Goal: Information Seeking & Learning: Learn about a topic

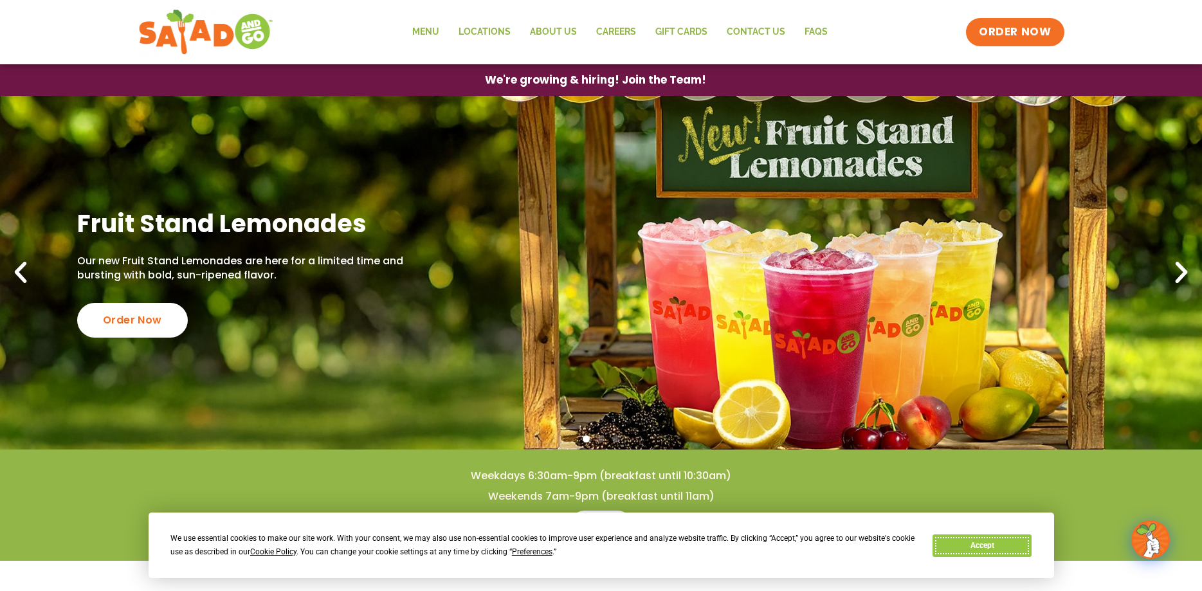
click at [1003, 549] on button "Accept" at bounding box center [982, 545] width 99 height 23
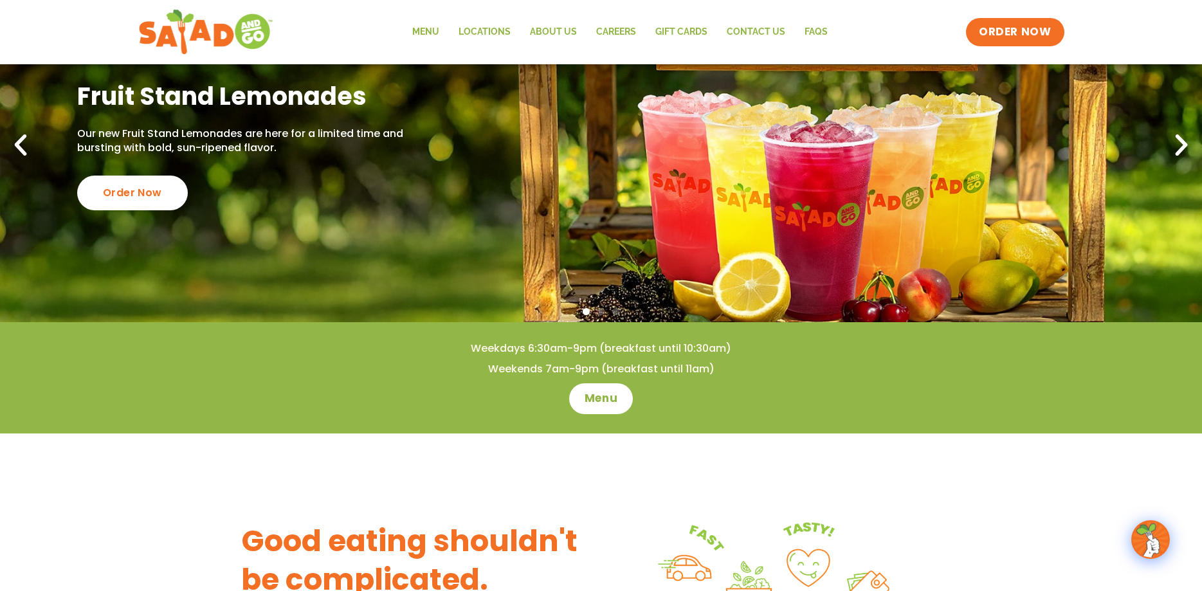
scroll to position [131, 0]
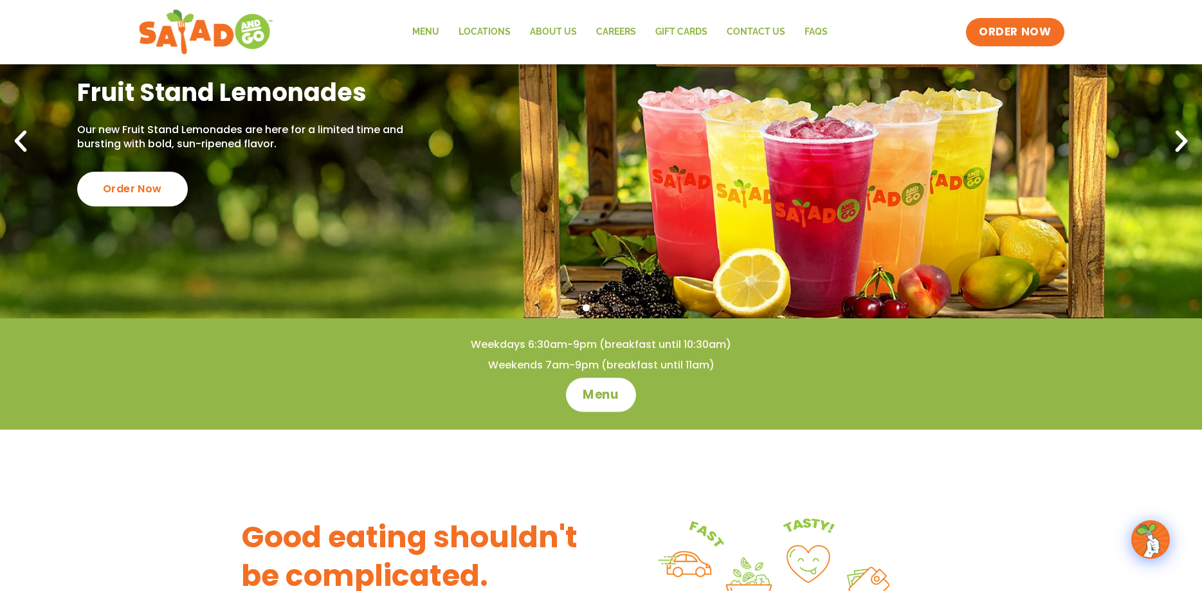
click at [623, 401] on link "Menu" at bounding box center [601, 395] width 70 height 34
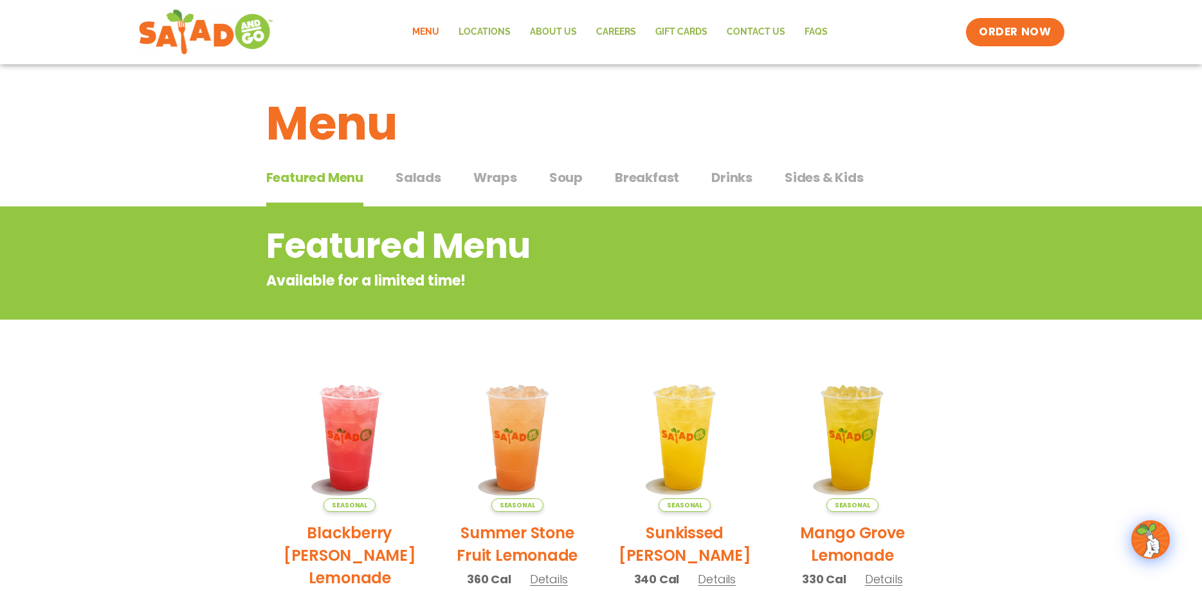
click at [424, 179] on span "Salads" at bounding box center [419, 177] width 46 height 19
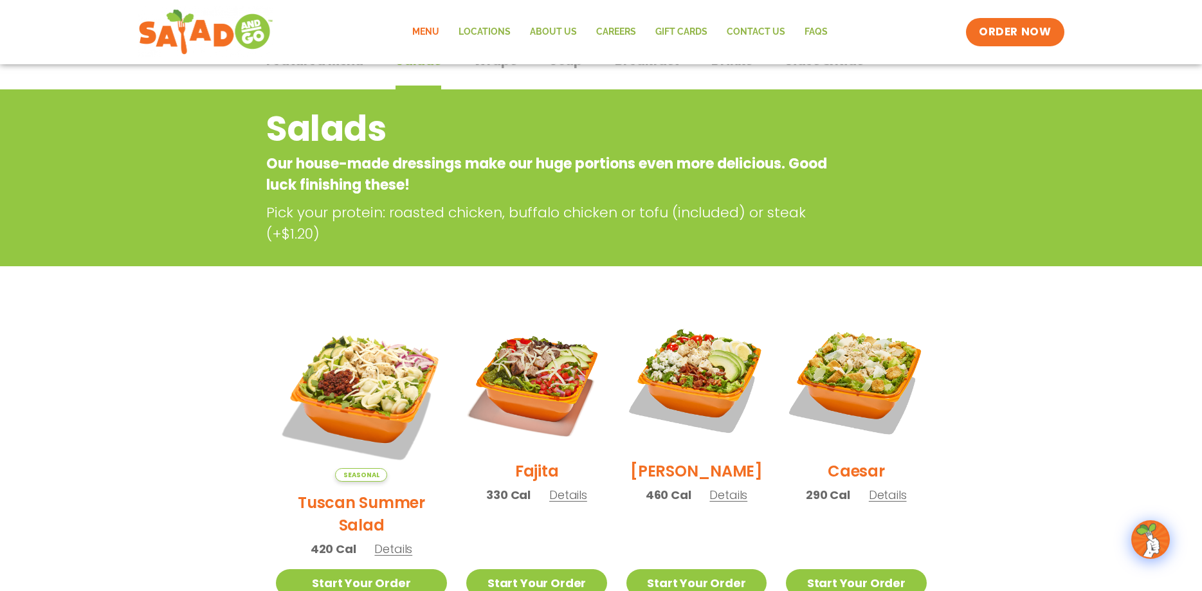
scroll to position [262, 0]
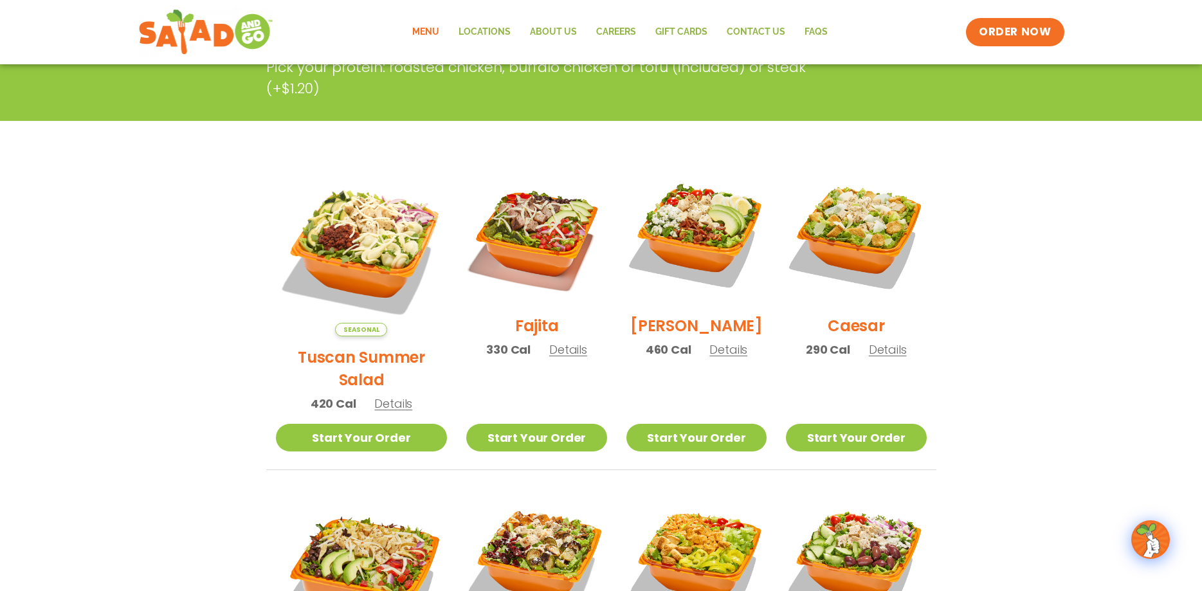
click at [354, 346] on h2 "Tuscan Summer Salad" at bounding box center [362, 368] width 172 height 45
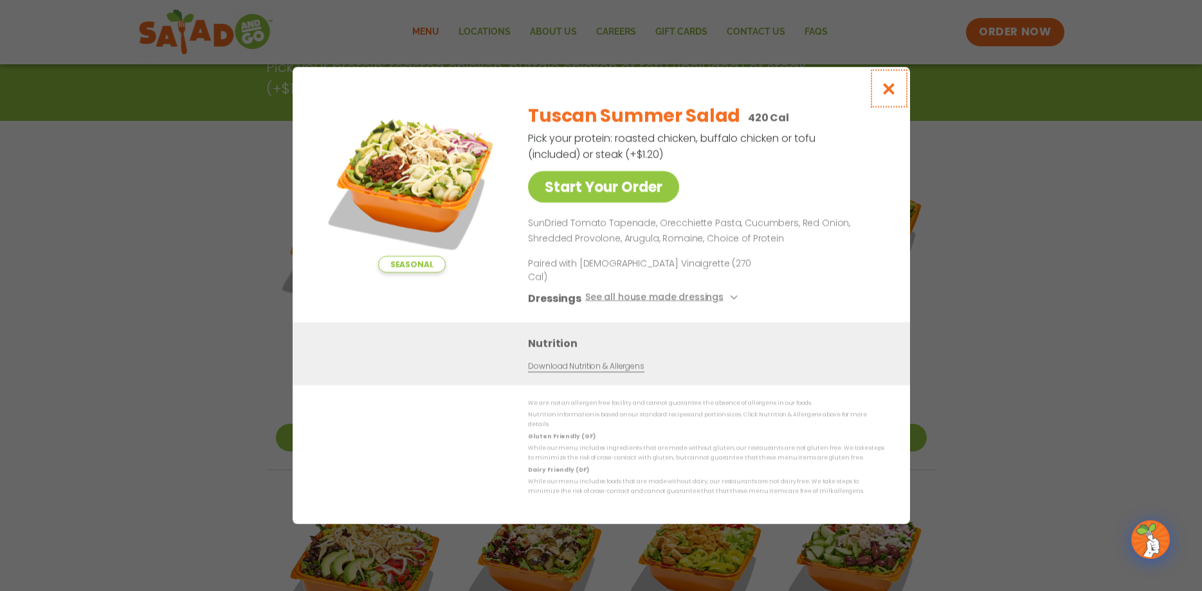
click at [889, 92] on button "Close modal" at bounding box center [889, 88] width 42 height 43
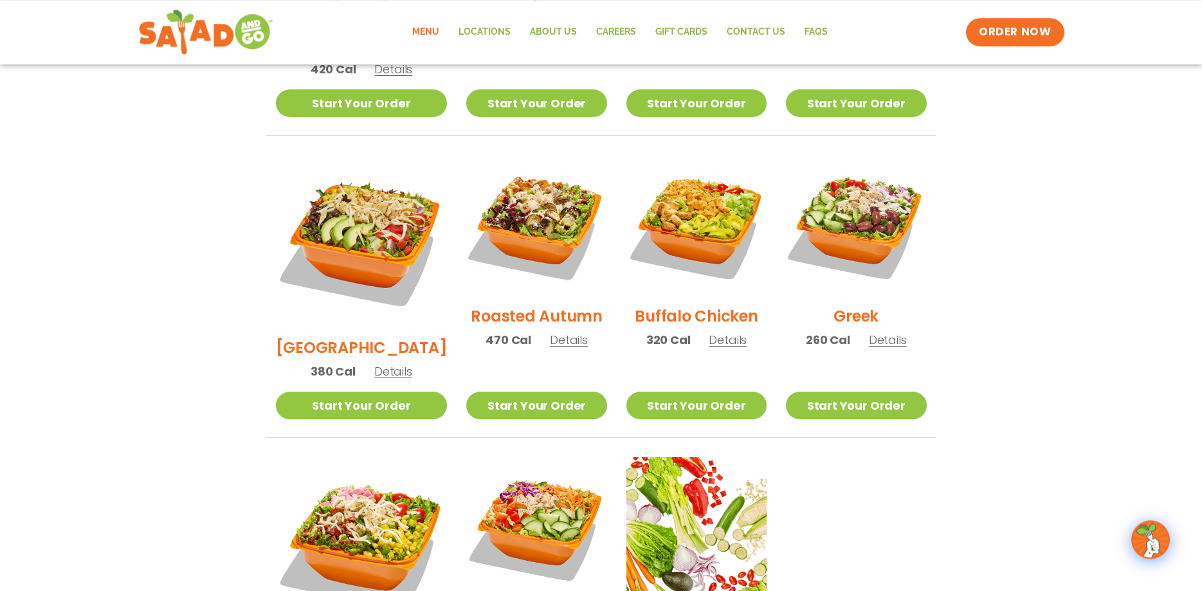
scroll to position [722, 0]
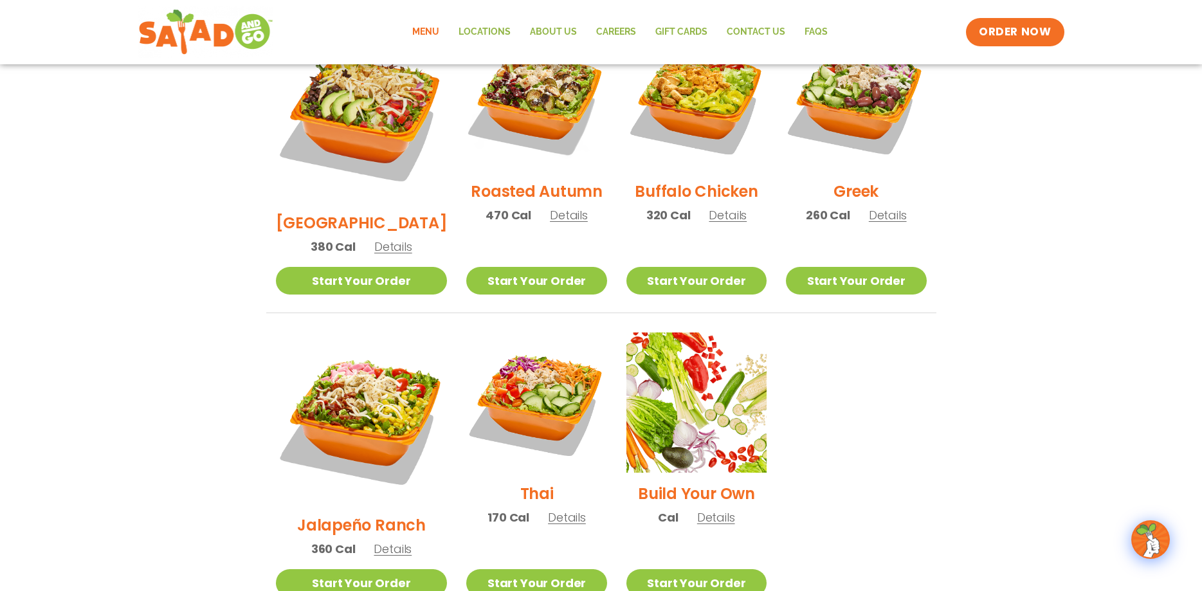
click at [348, 514] on h2 "Jalapeño Ranch" at bounding box center [361, 525] width 129 height 23
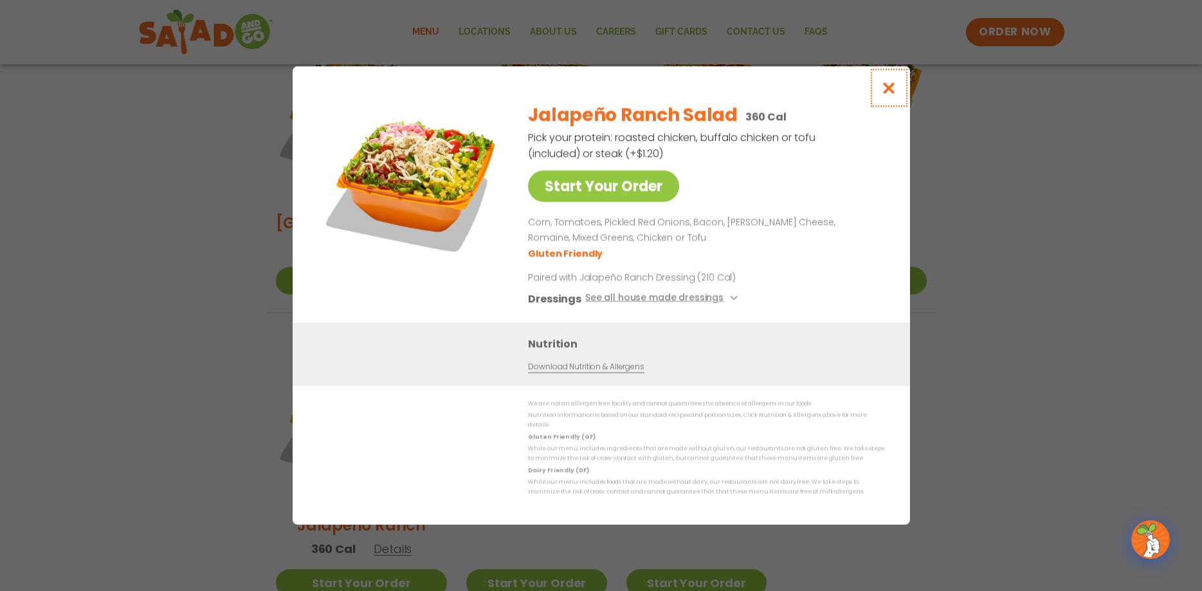
click at [891, 93] on icon "Close modal" at bounding box center [888, 88] width 16 height 14
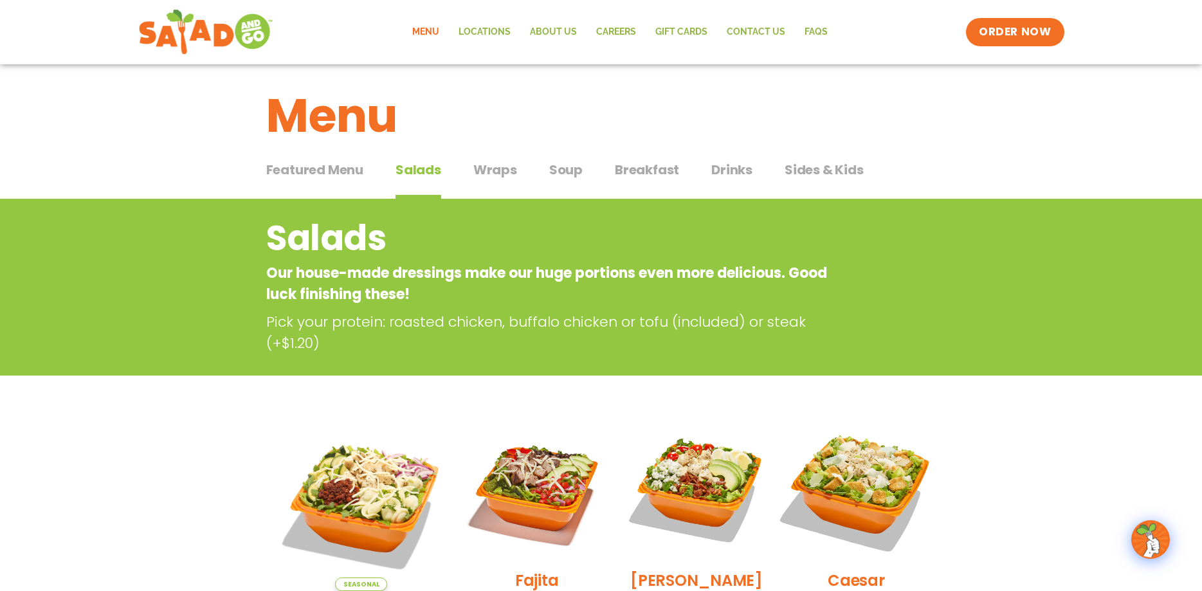
scroll to position [0, 0]
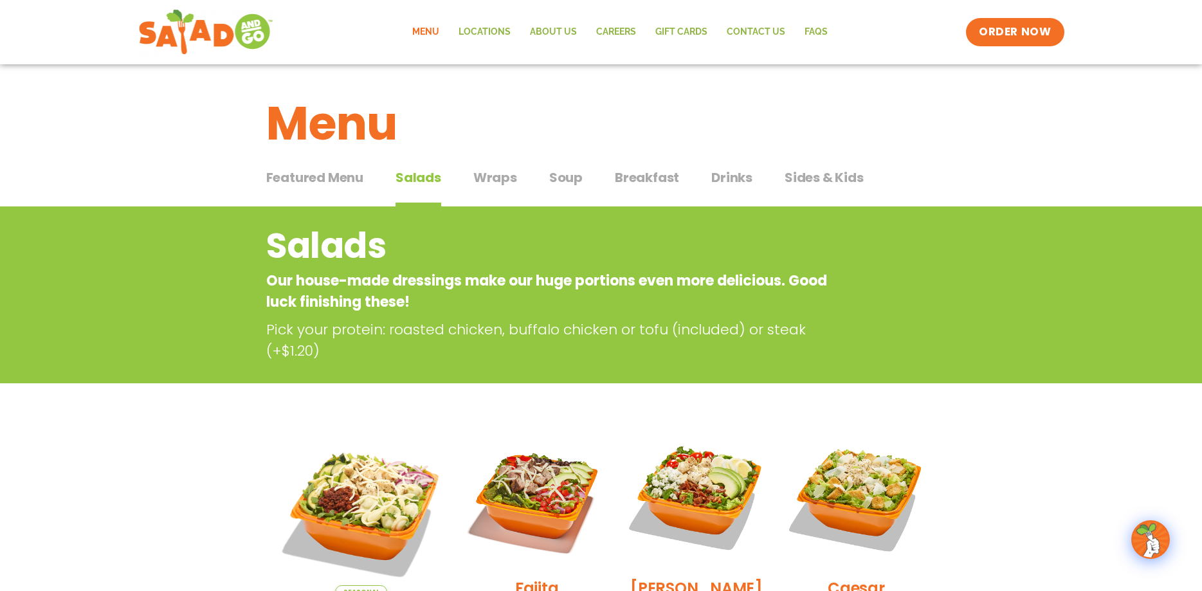
click at [487, 170] on span "Wraps" at bounding box center [495, 177] width 44 height 19
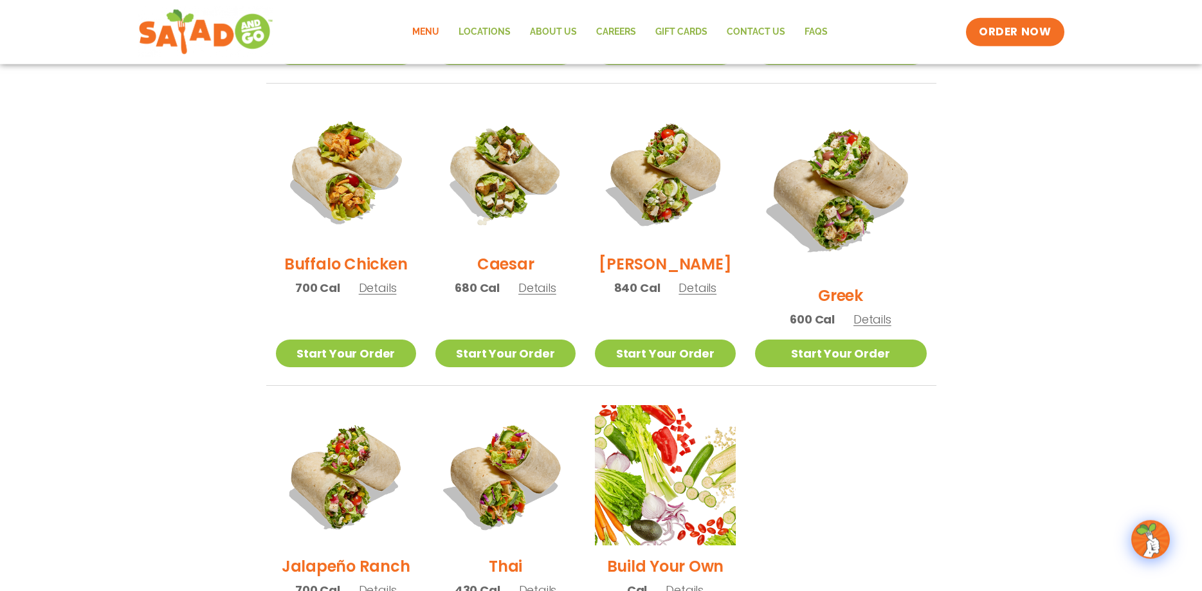
scroll to position [722, 0]
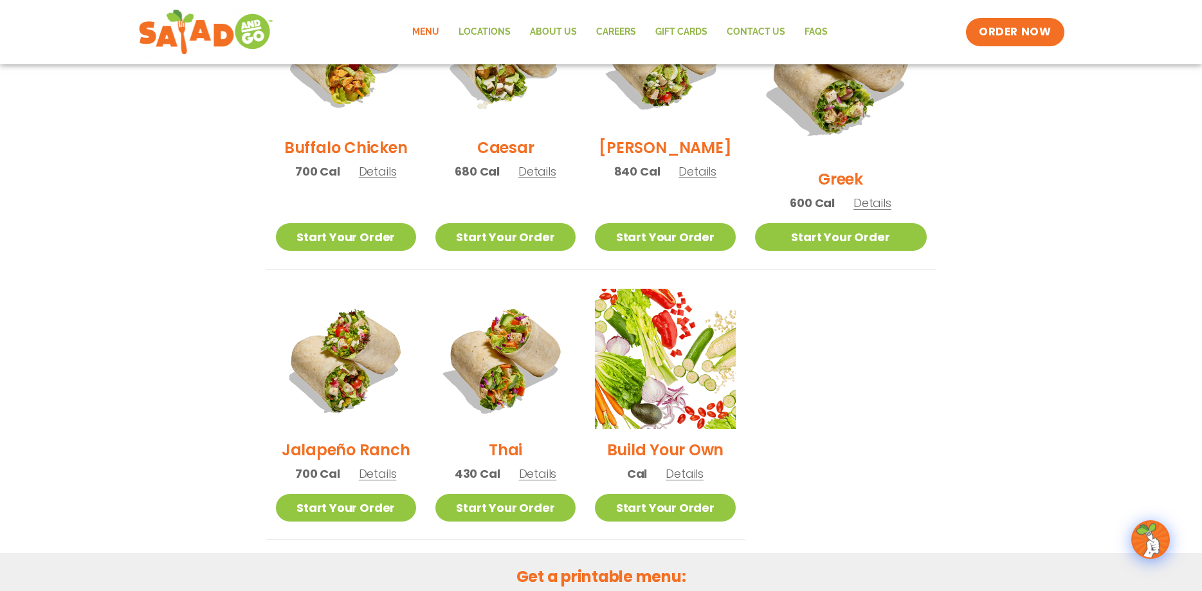
click at [383, 439] on h2 "Jalapeño Ranch" at bounding box center [346, 450] width 129 height 23
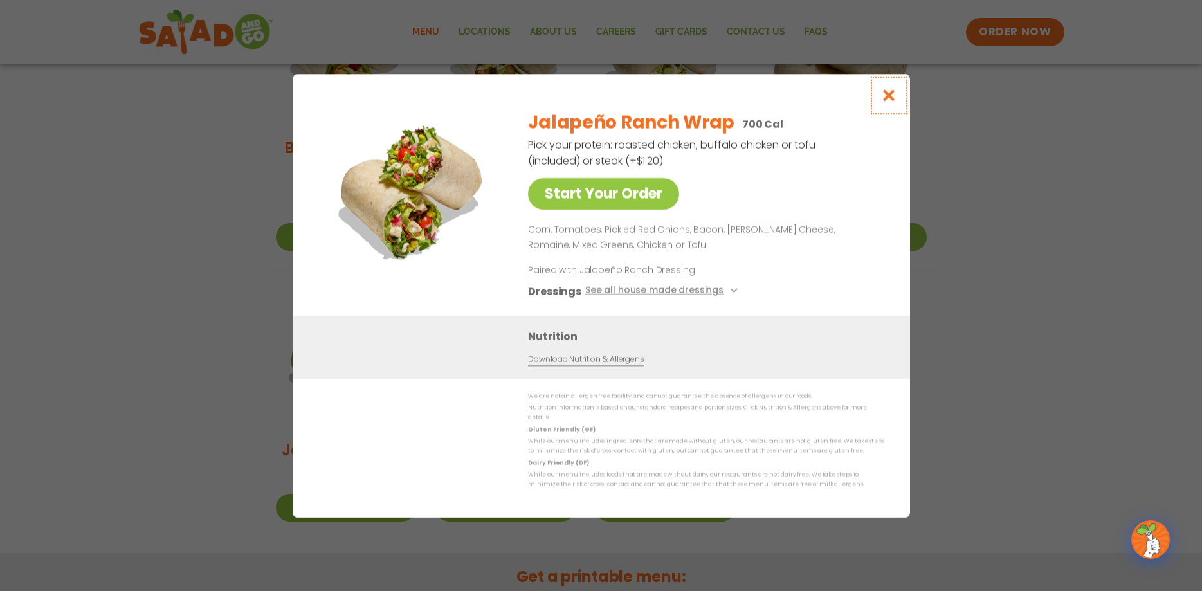
click at [896, 99] on icon "Close modal" at bounding box center [888, 96] width 16 height 14
